Goal: Participate in discussion: Engage in conversation with other users on a specific topic

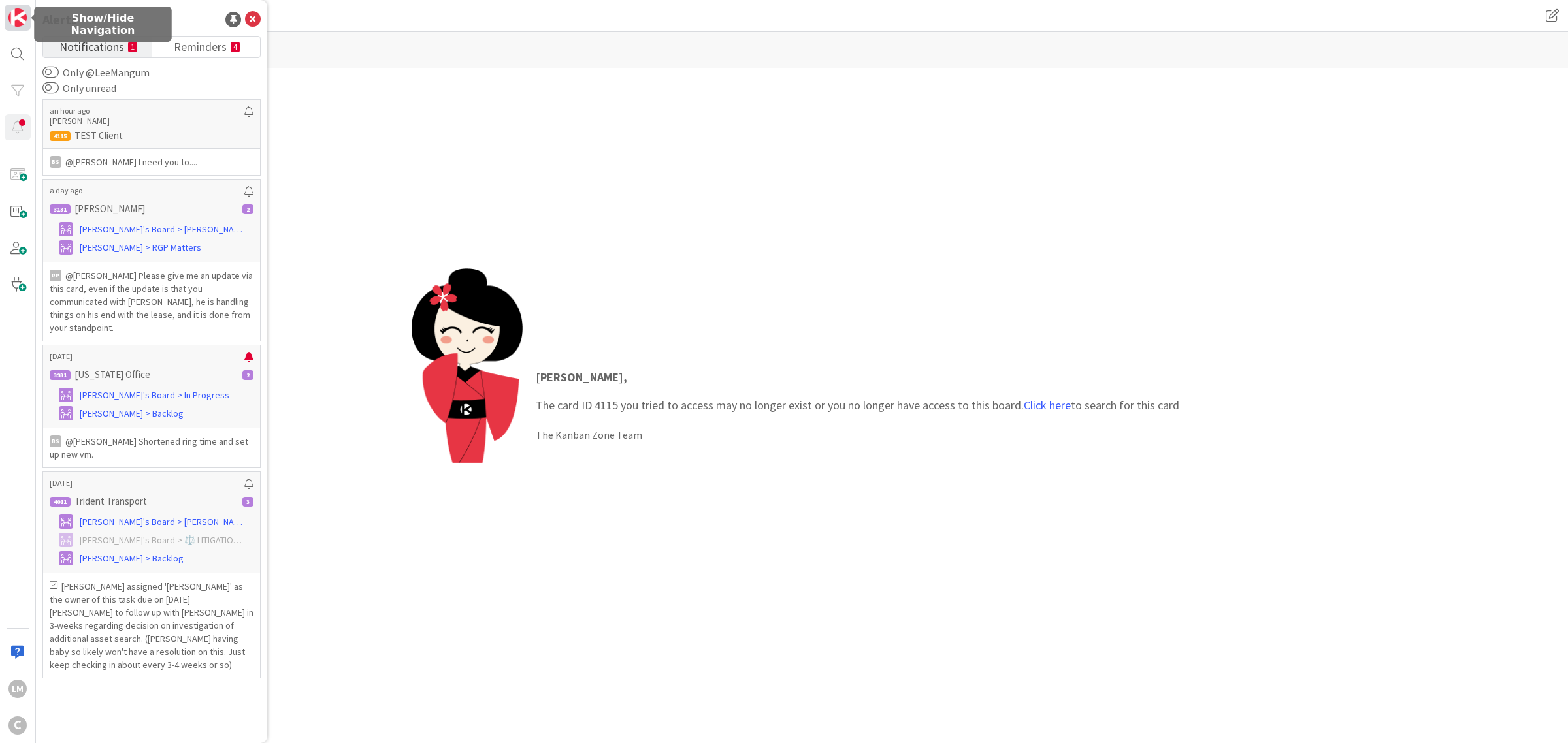
click at [20, 23] on img at bounding box center [17, 17] width 18 height 18
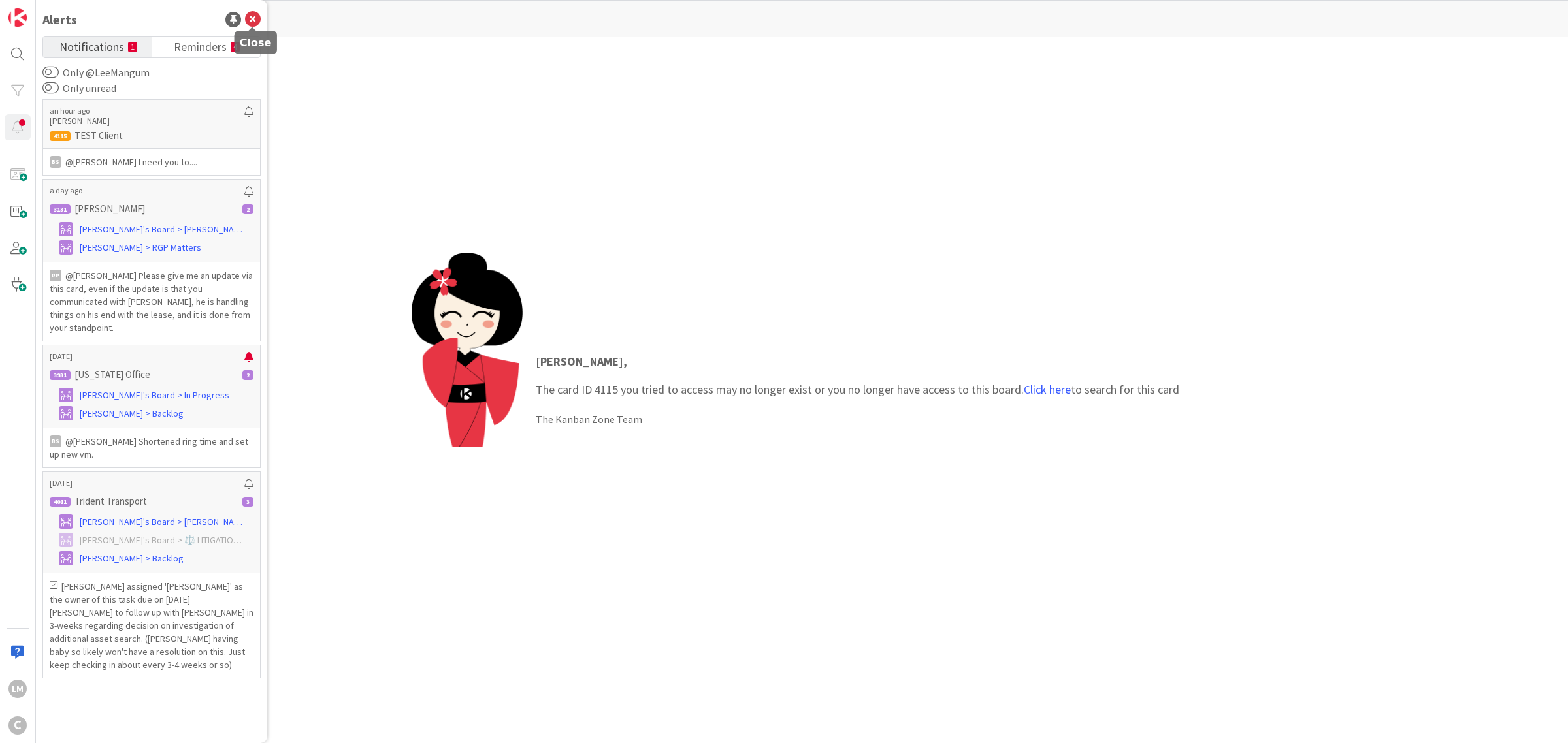
click at [252, 21] on icon at bounding box center [253, 20] width 16 height 16
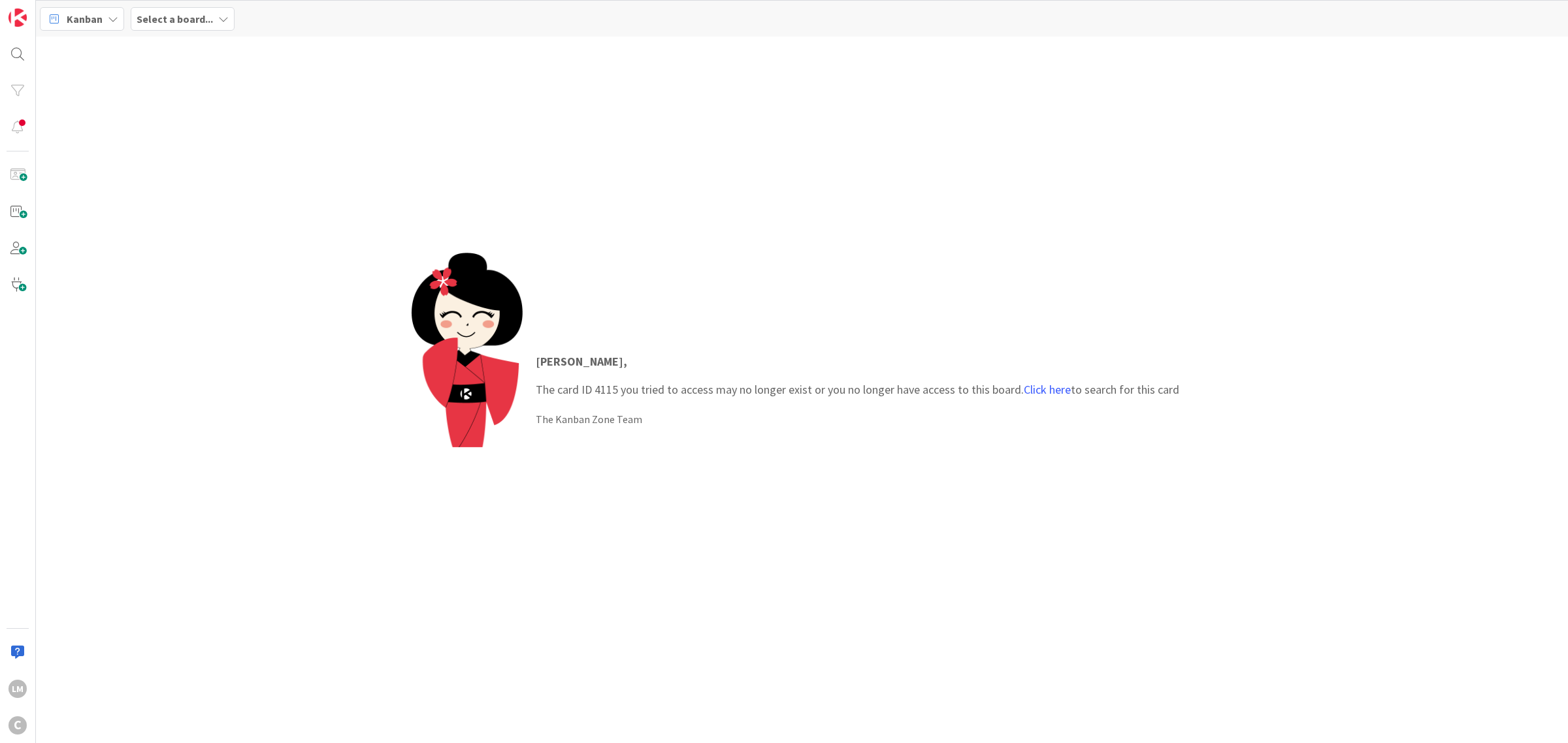
click at [171, 20] on b "Select a board..." at bounding box center [175, 19] width 76 height 13
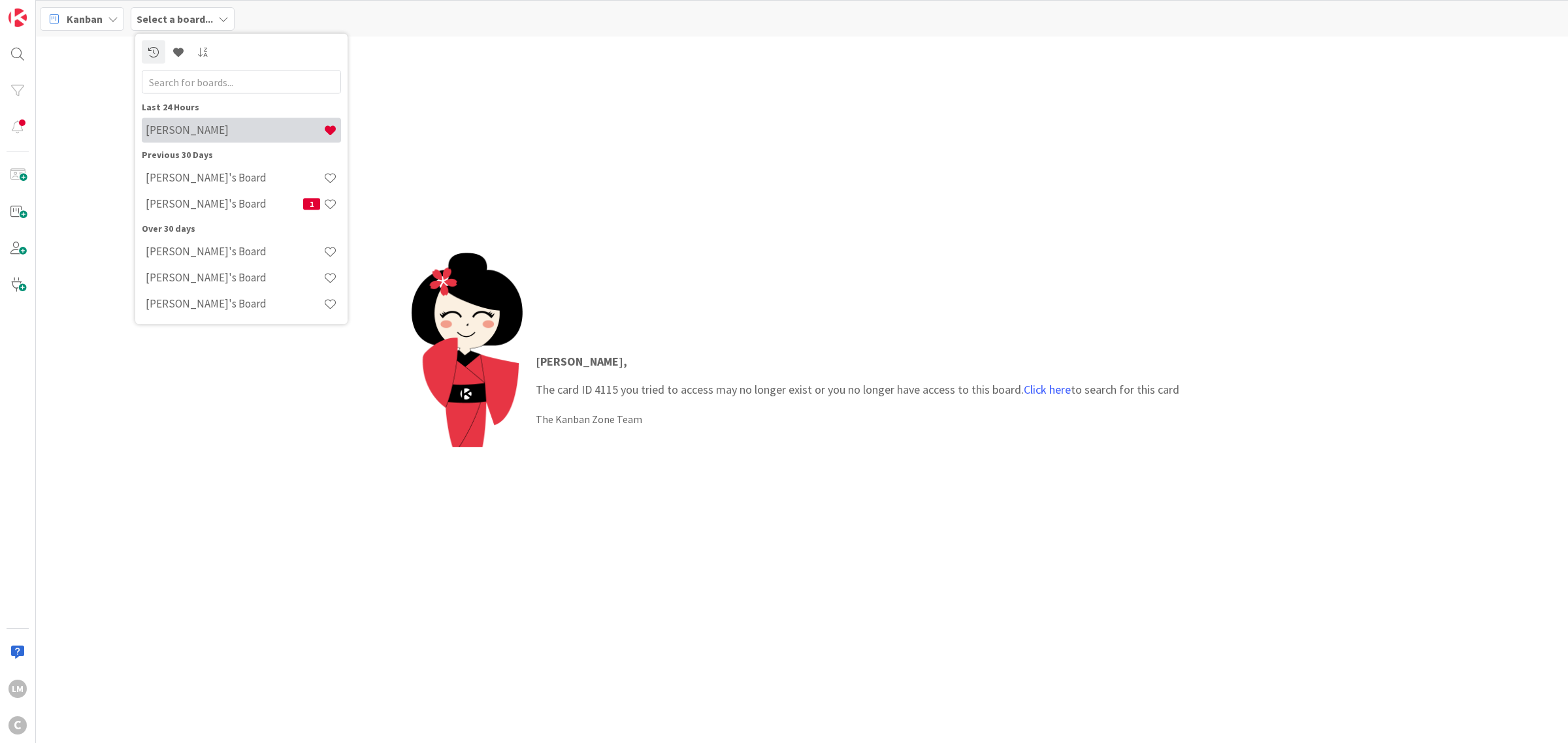
click at [179, 127] on h4 "[PERSON_NAME]" at bounding box center [234, 129] width 178 height 13
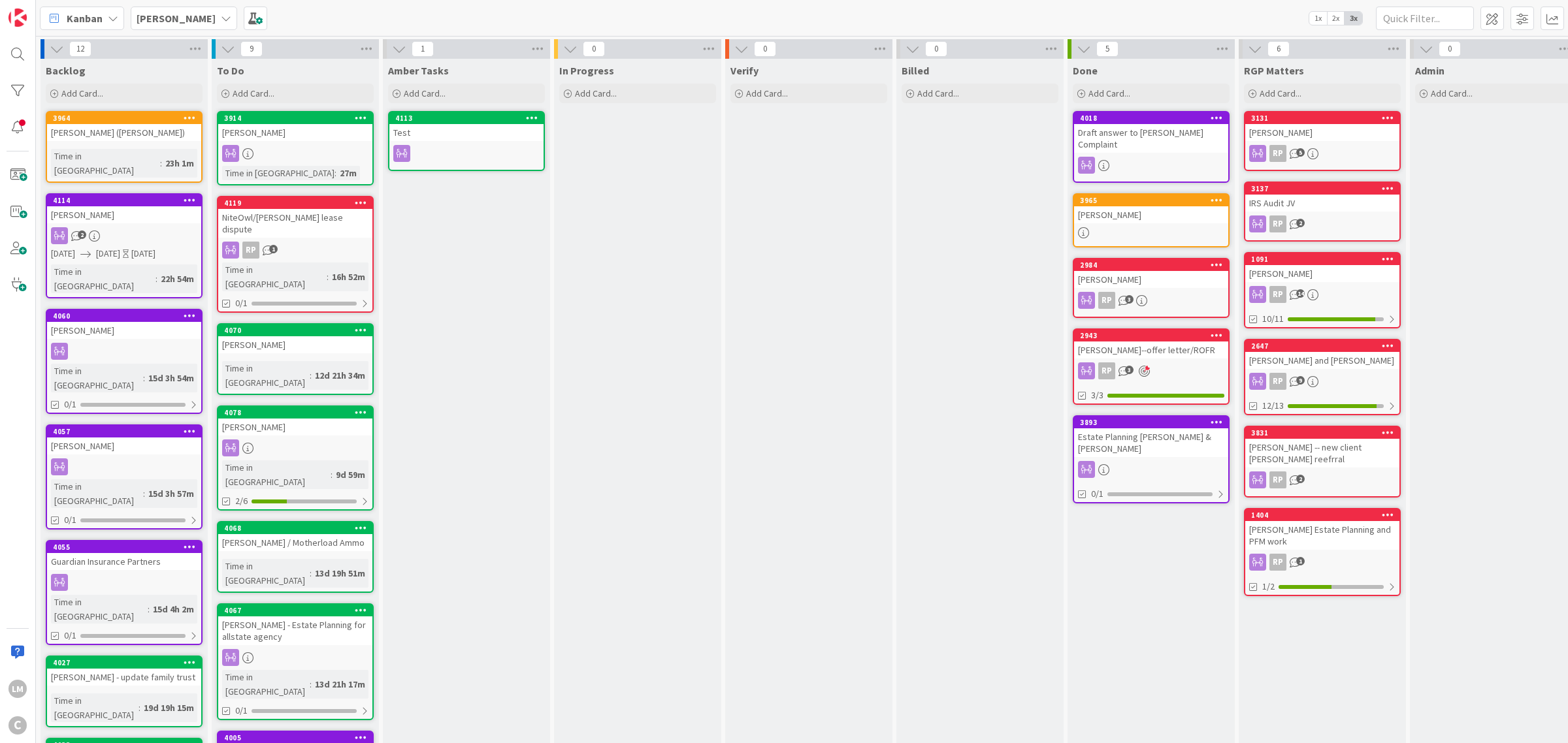
click at [278, 221] on div "NiteOwl/[PERSON_NAME] lease dispute" at bounding box center [295, 223] width 154 height 29
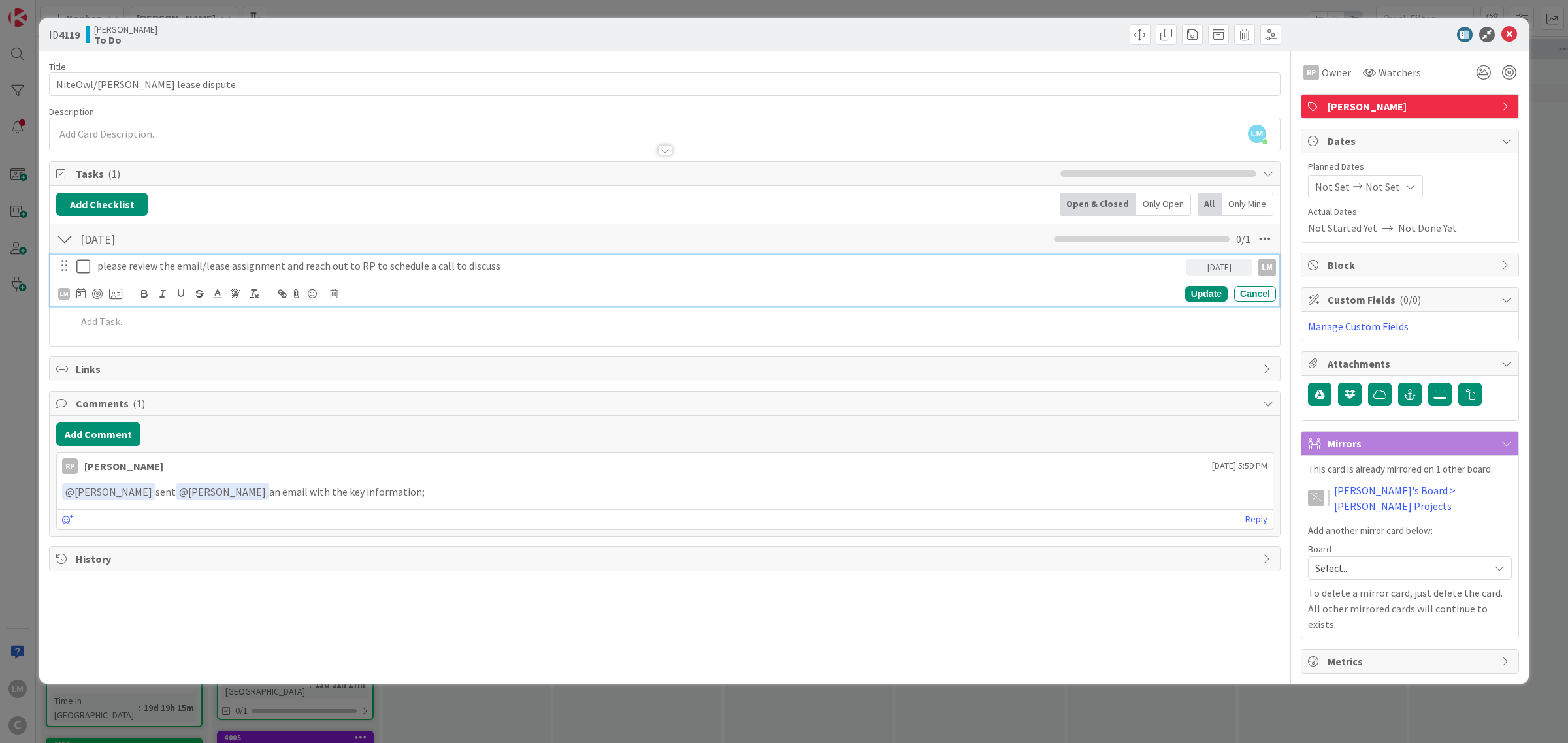
click at [79, 268] on icon at bounding box center [83, 267] width 14 height 16
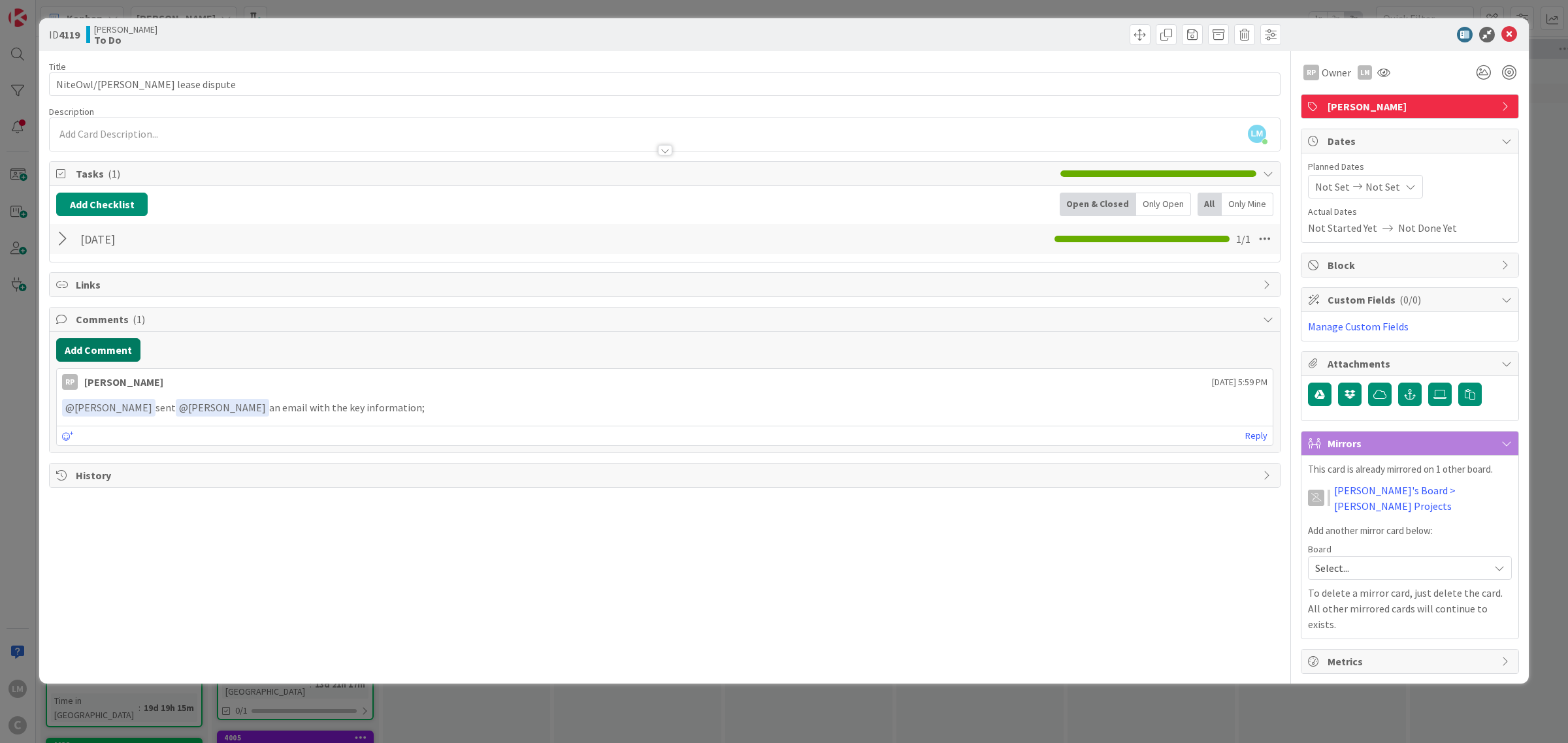
click at [96, 352] on button "Add Comment" at bounding box center [98, 350] width 84 height 24
